Goal: Navigation & Orientation: Find specific page/section

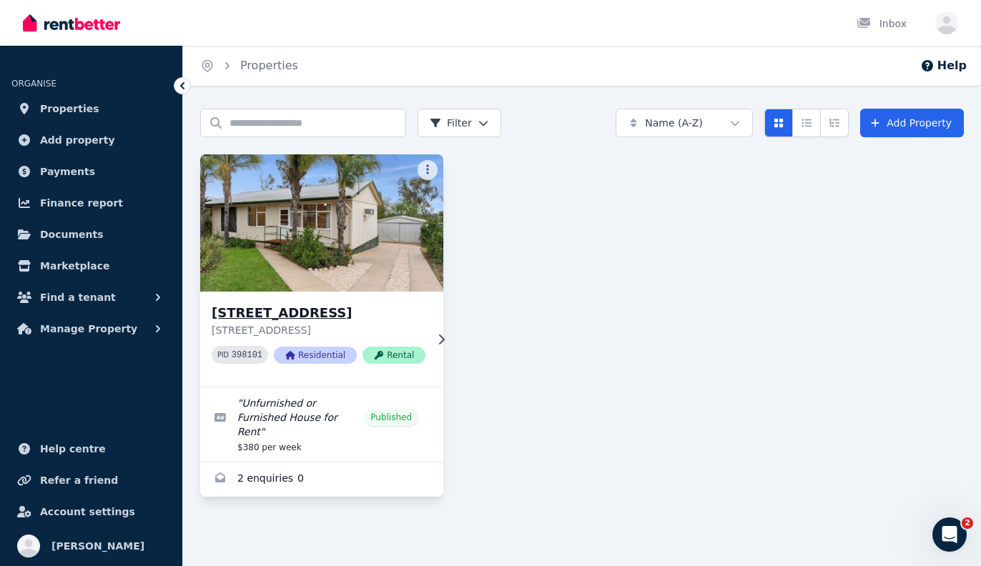
click at [306, 309] on h3 "[STREET_ADDRESS]" at bounding box center [319, 313] width 214 height 20
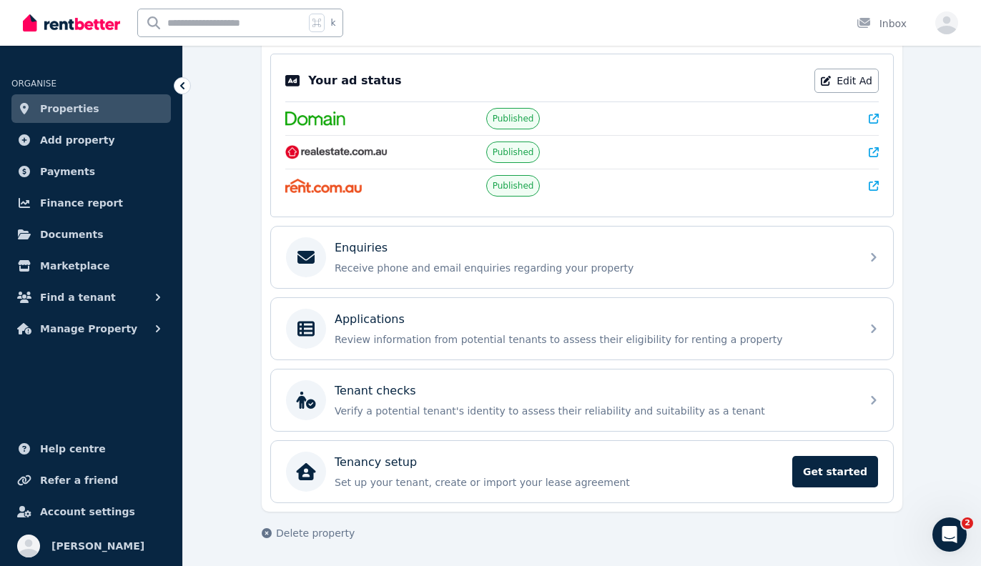
scroll to position [297, 0]
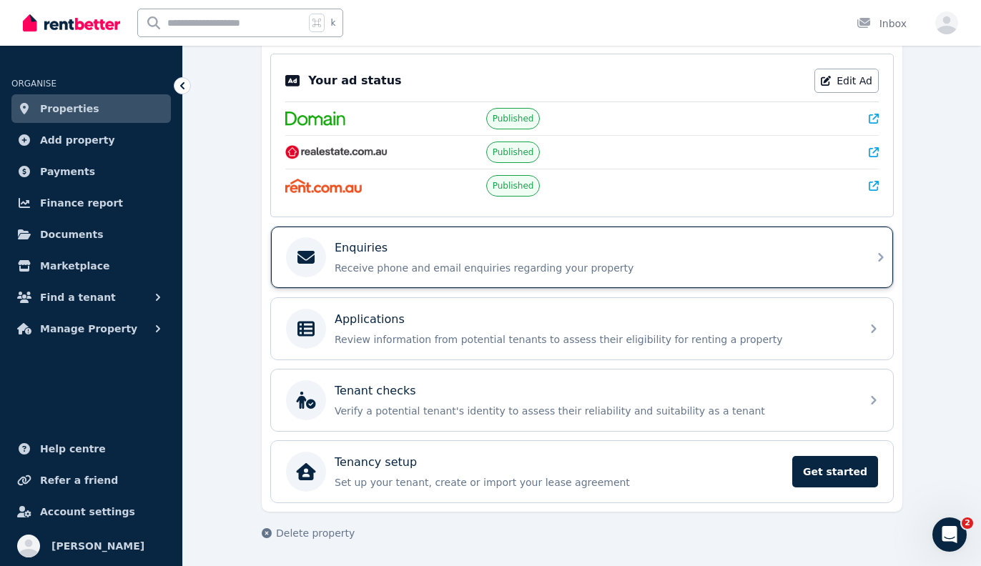
click at [880, 251] on icon at bounding box center [881, 257] width 17 height 17
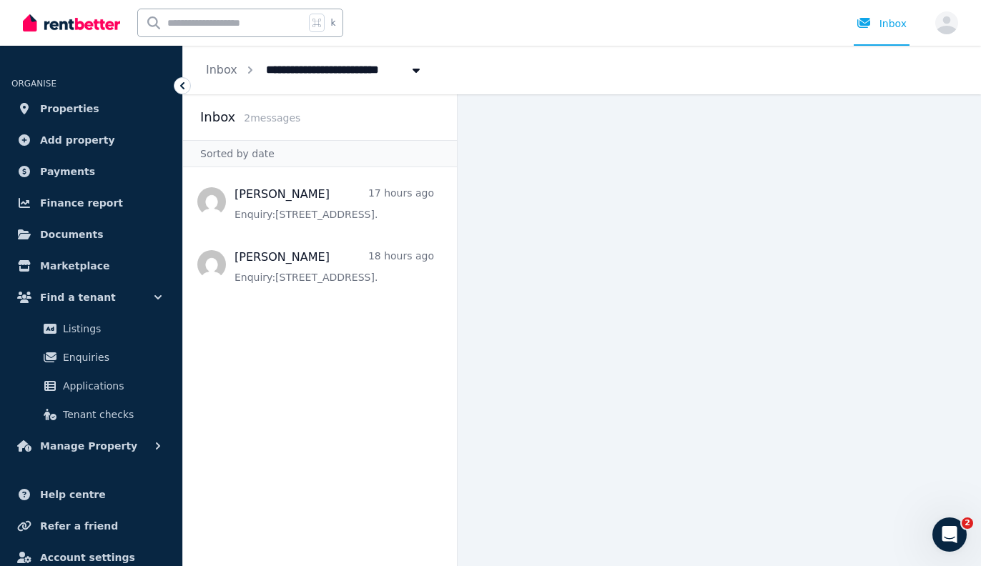
click at [182, 87] on icon at bounding box center [182, 85] width 4 height 7
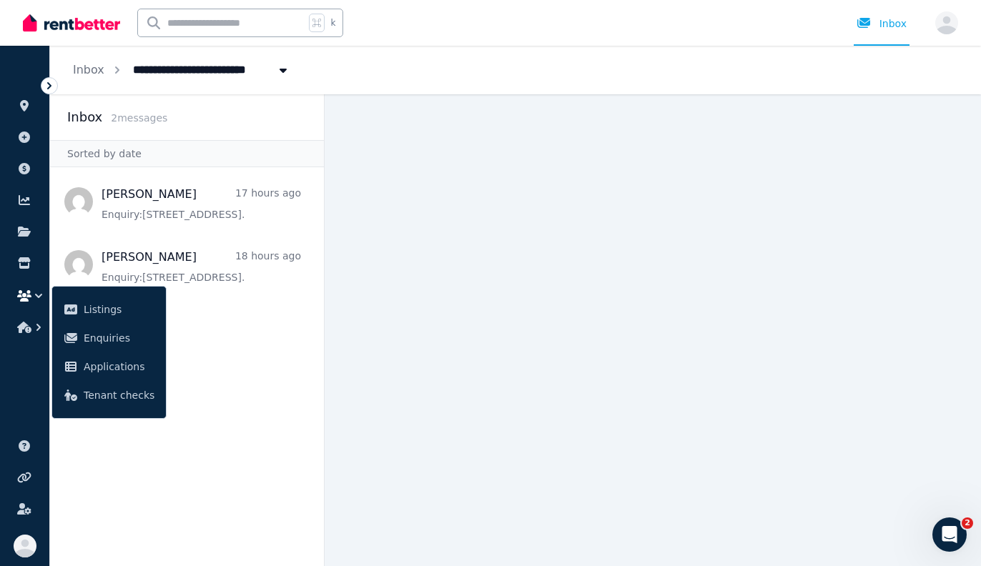
click at [47, 82] on icon at bounding box center [49, 86] width 14 height 14
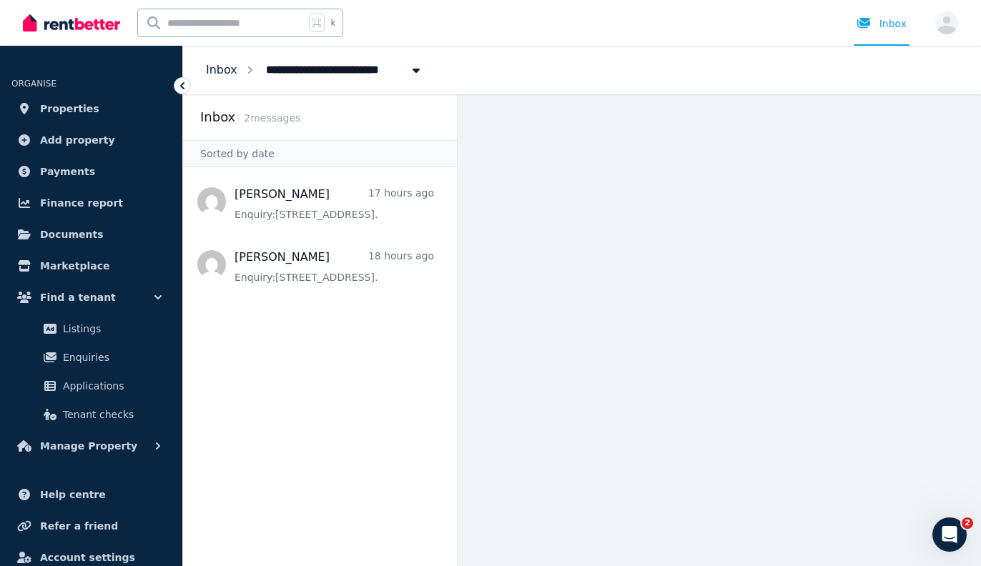
click at [222, 69] on link "Inbox" at bounding box center [221, 70] width 31 height 14
click at [677, 285] on main at bounding box center [720, 330] width 524 height 472
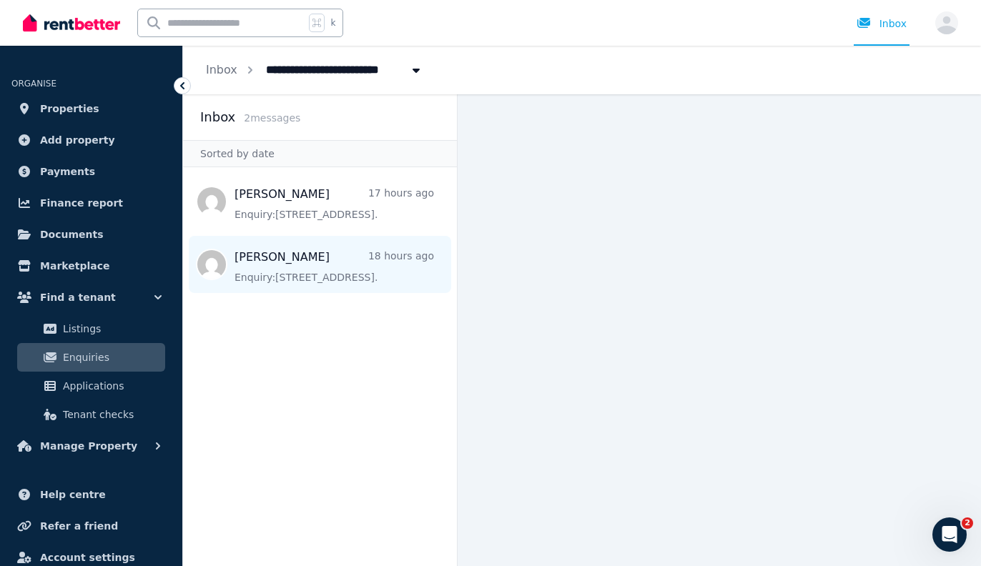
click at [347, 272] on span "Message list" at bounding box center [320, 264] width 274 height 57
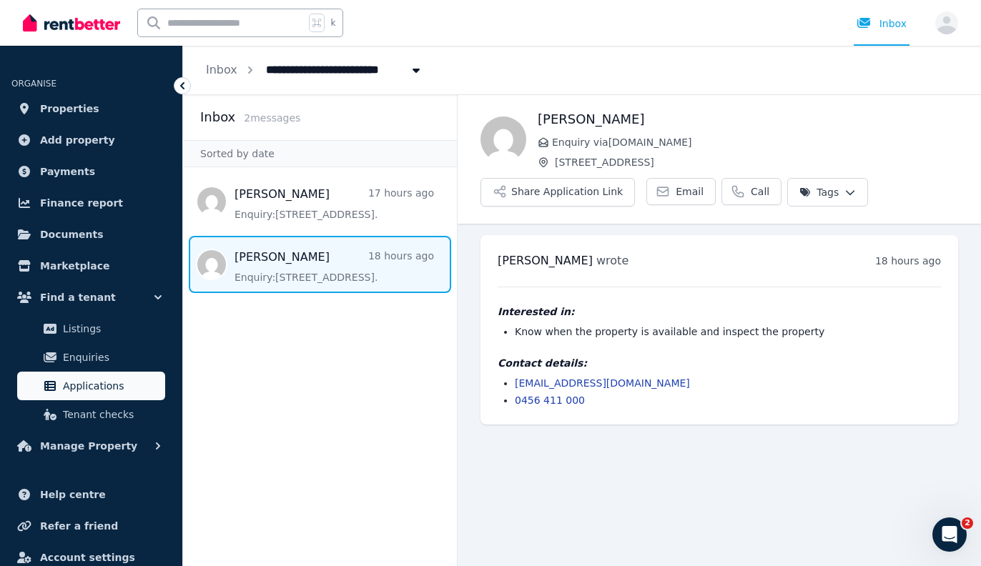
click at [67, 386] on span "Applications" at bounding box center [111, 386] width 97 height 17
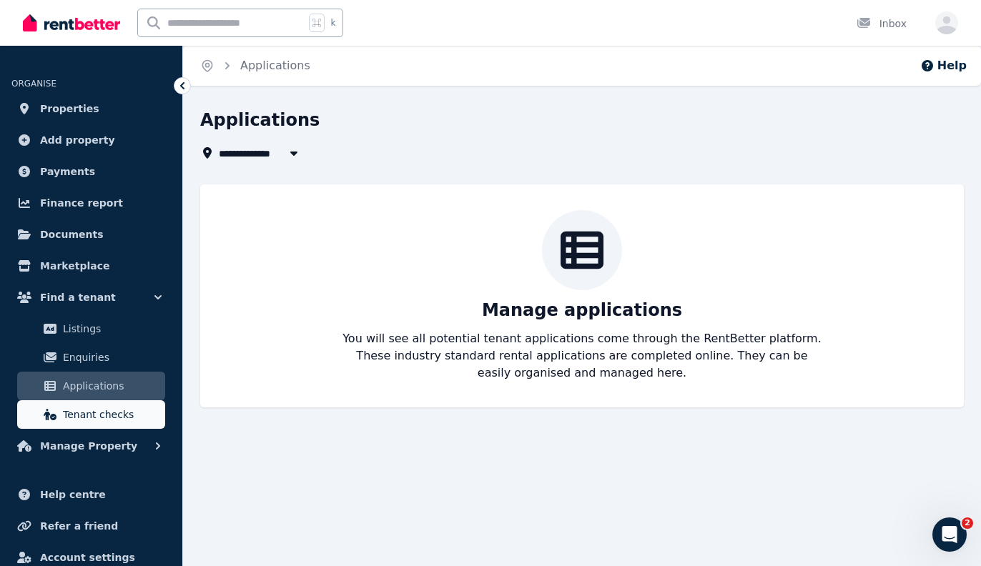
click at [117, 408] on span "Tenant checks" at bounding box center [111, 414] width 97 height 17
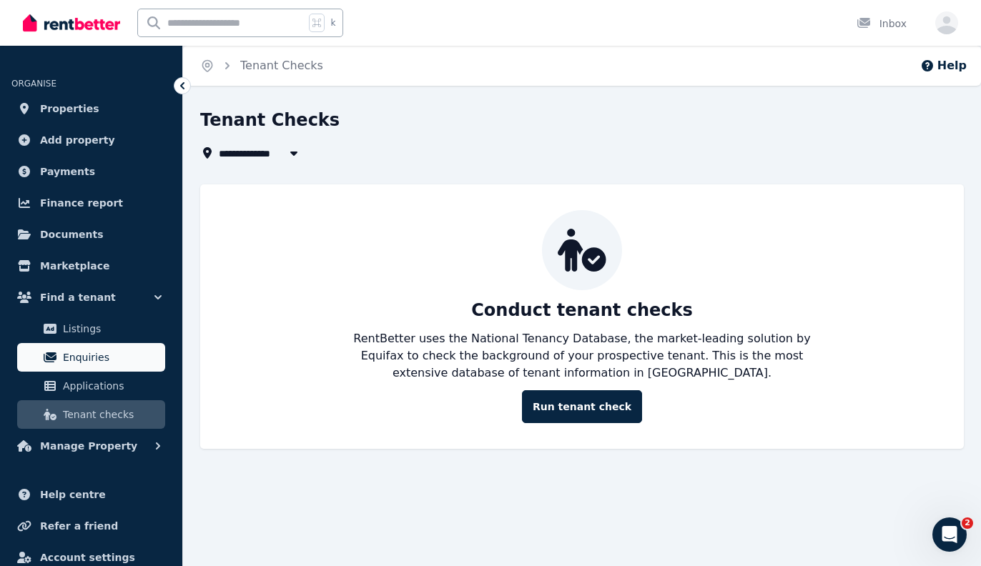
click at [87, 361] on span "Enquiries" at bounding box center [111, 357] width 97 height 17
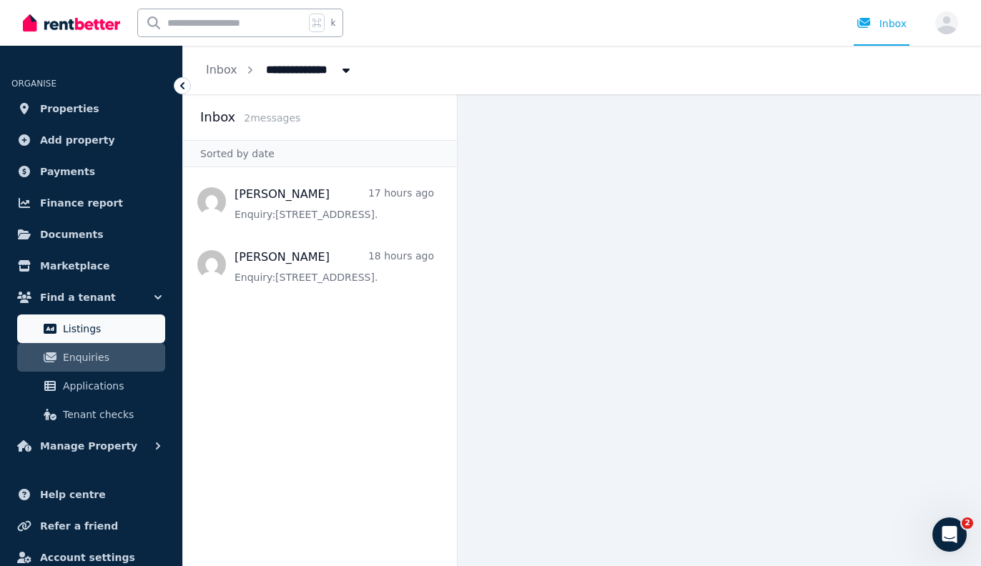
click at [84, 329] on span "Listings" at bounding box center [111, 328] width 97 height 17
